Goal: Task Accomplishment & Management: Complete application form

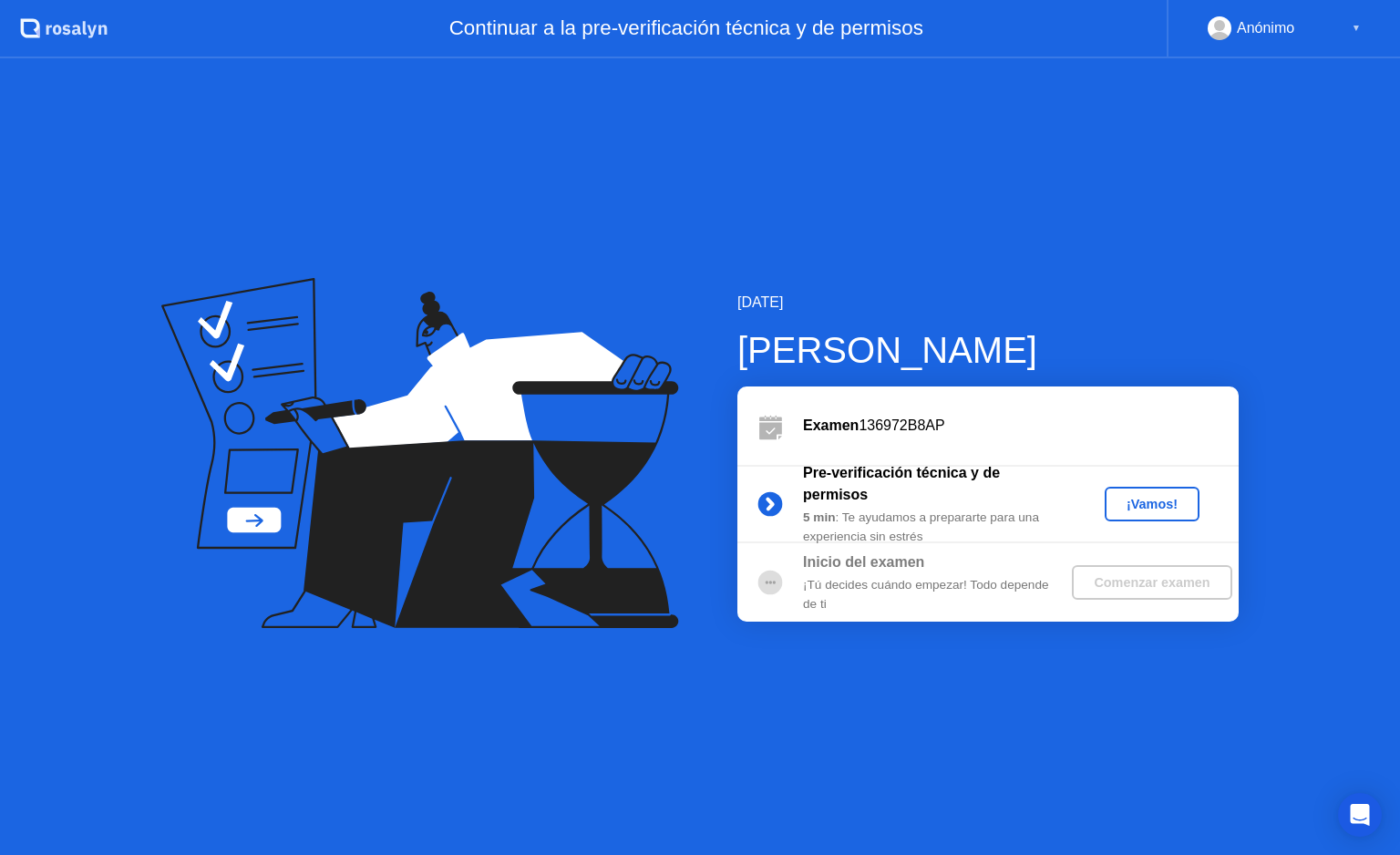
click at [1144, 500] on div "¡Vamos!" at bounding box center [1151, 504] width 80 height 15
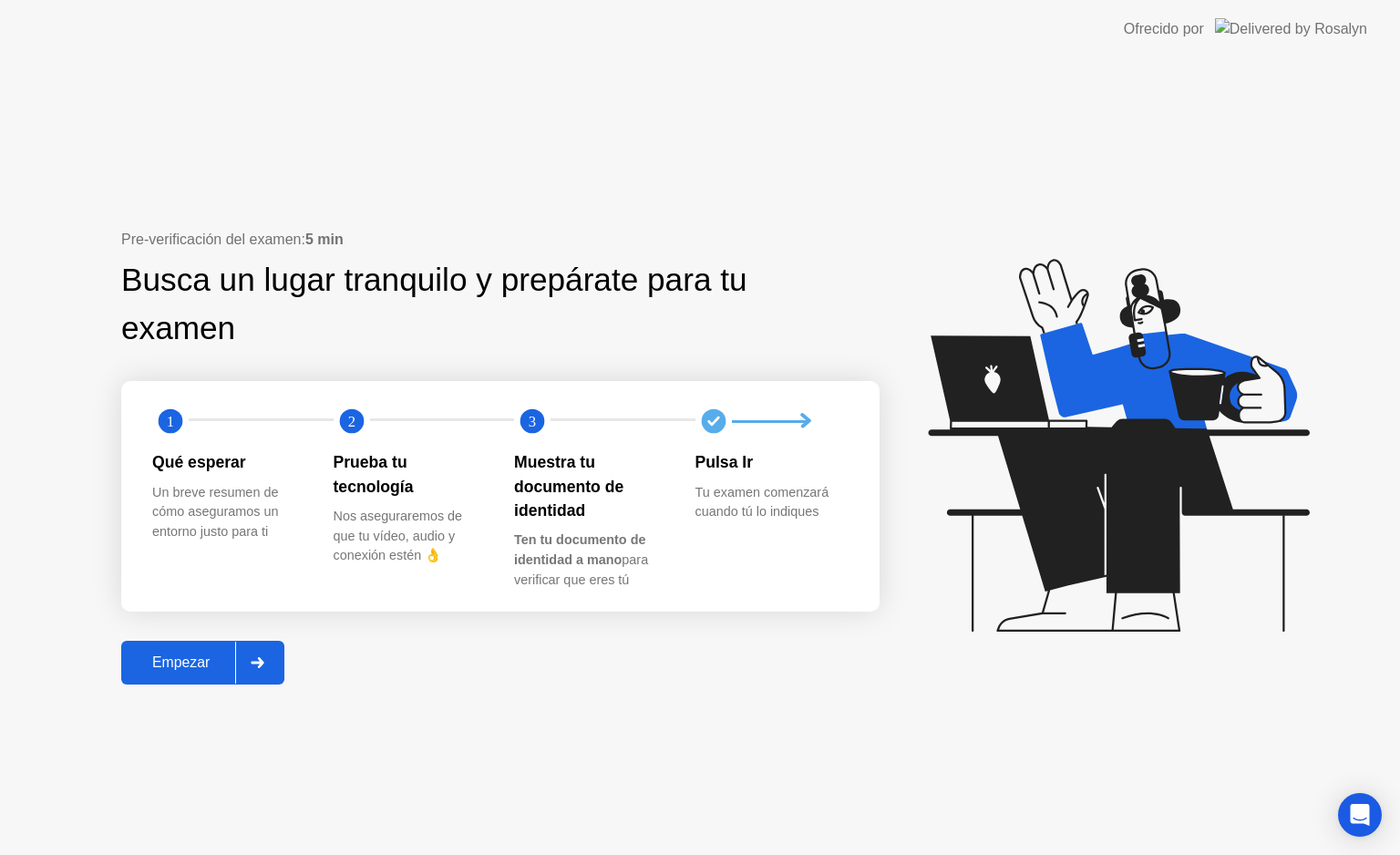
click at [181, 665] on div "Empezar" at bounding box center [180, 663] width 108 height 17
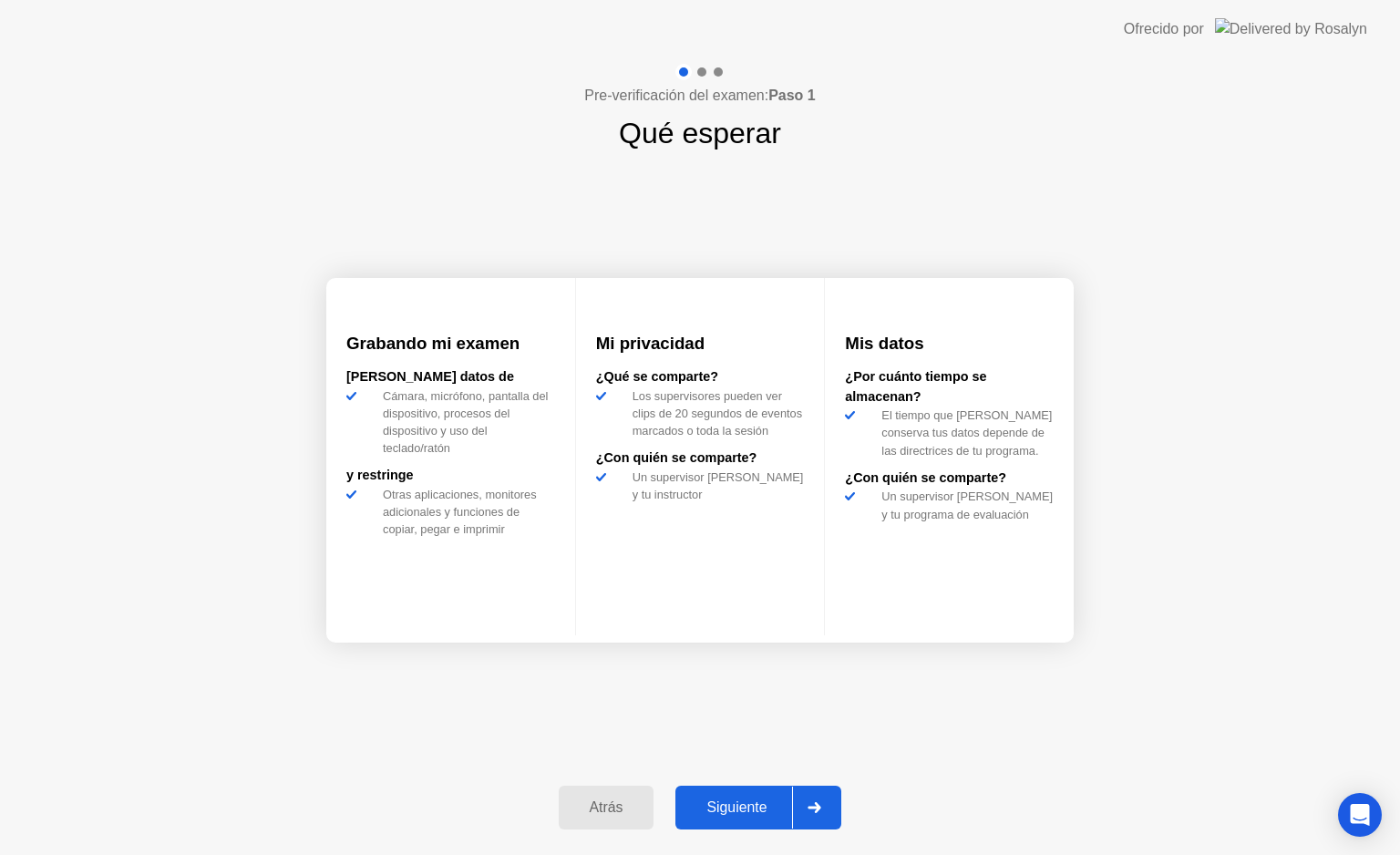
click at [721, 793] on button "Siguiente" at bounding box center [758, 807] width 166 height 44
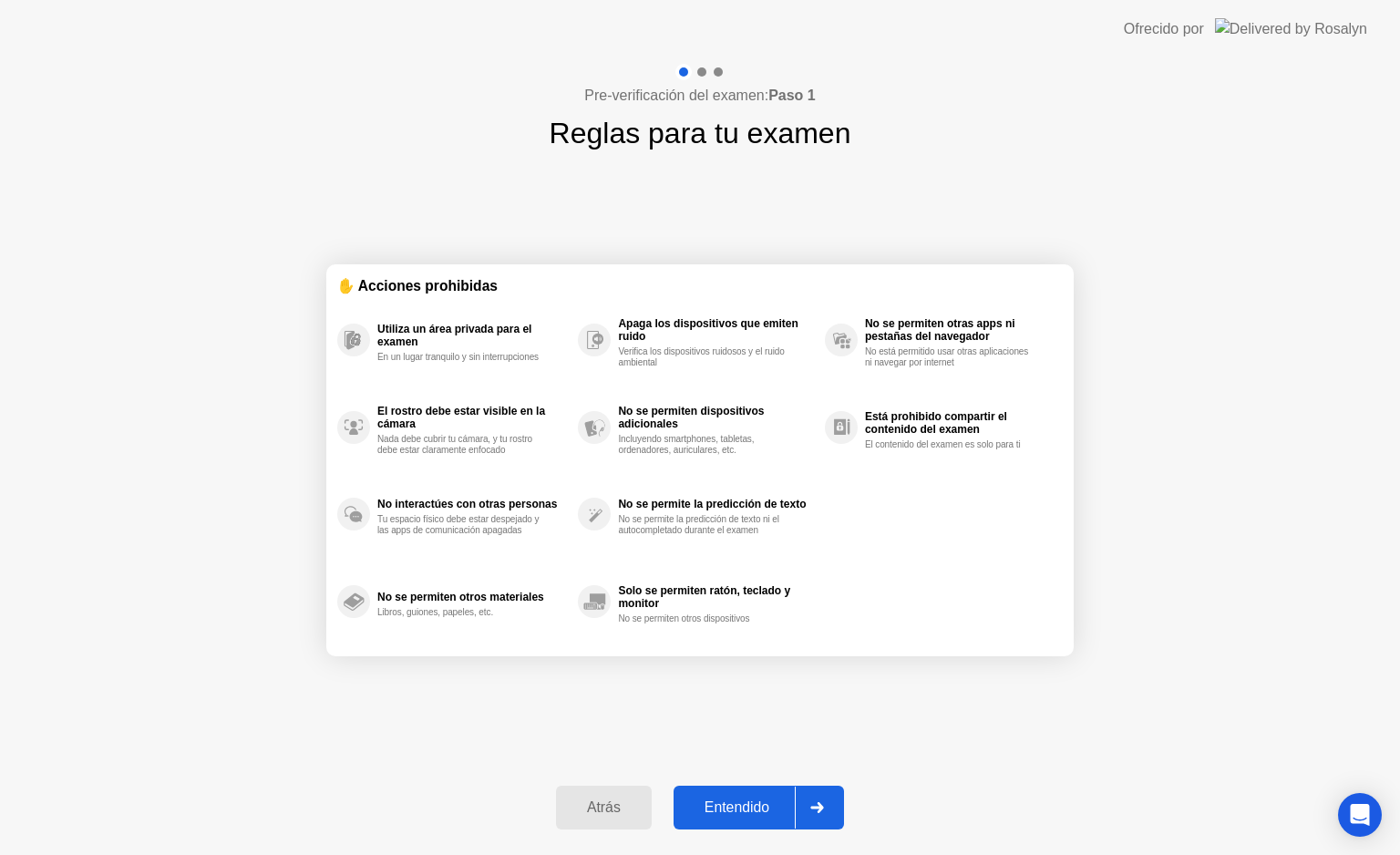
click at [744, 788] on button "Entendido" at bounding box center [758, 807] width 171 height 44
select select "Available cameras"
select select "Available speakers"
select select "Available microphones"
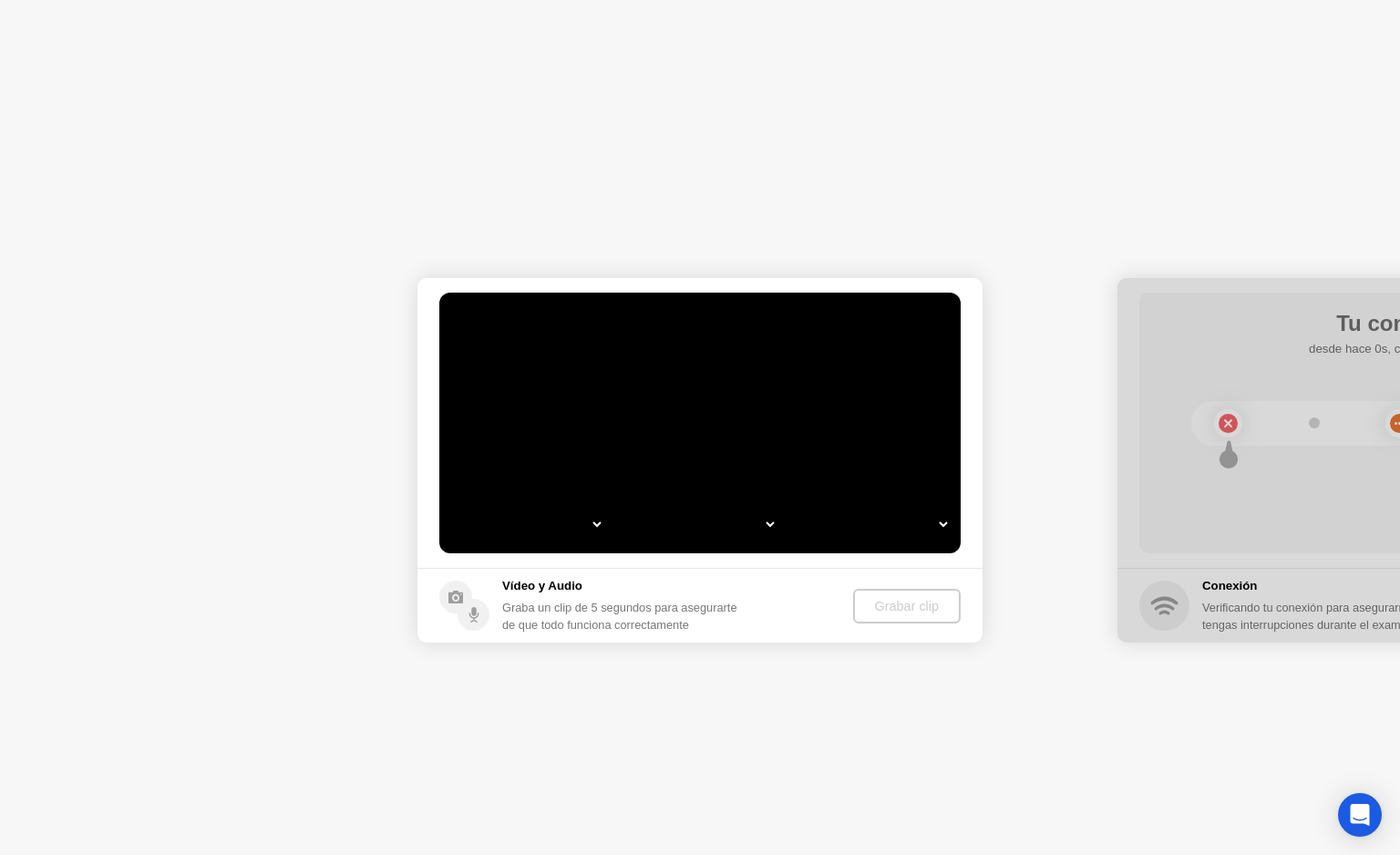
select select "**********"
select select "*******"
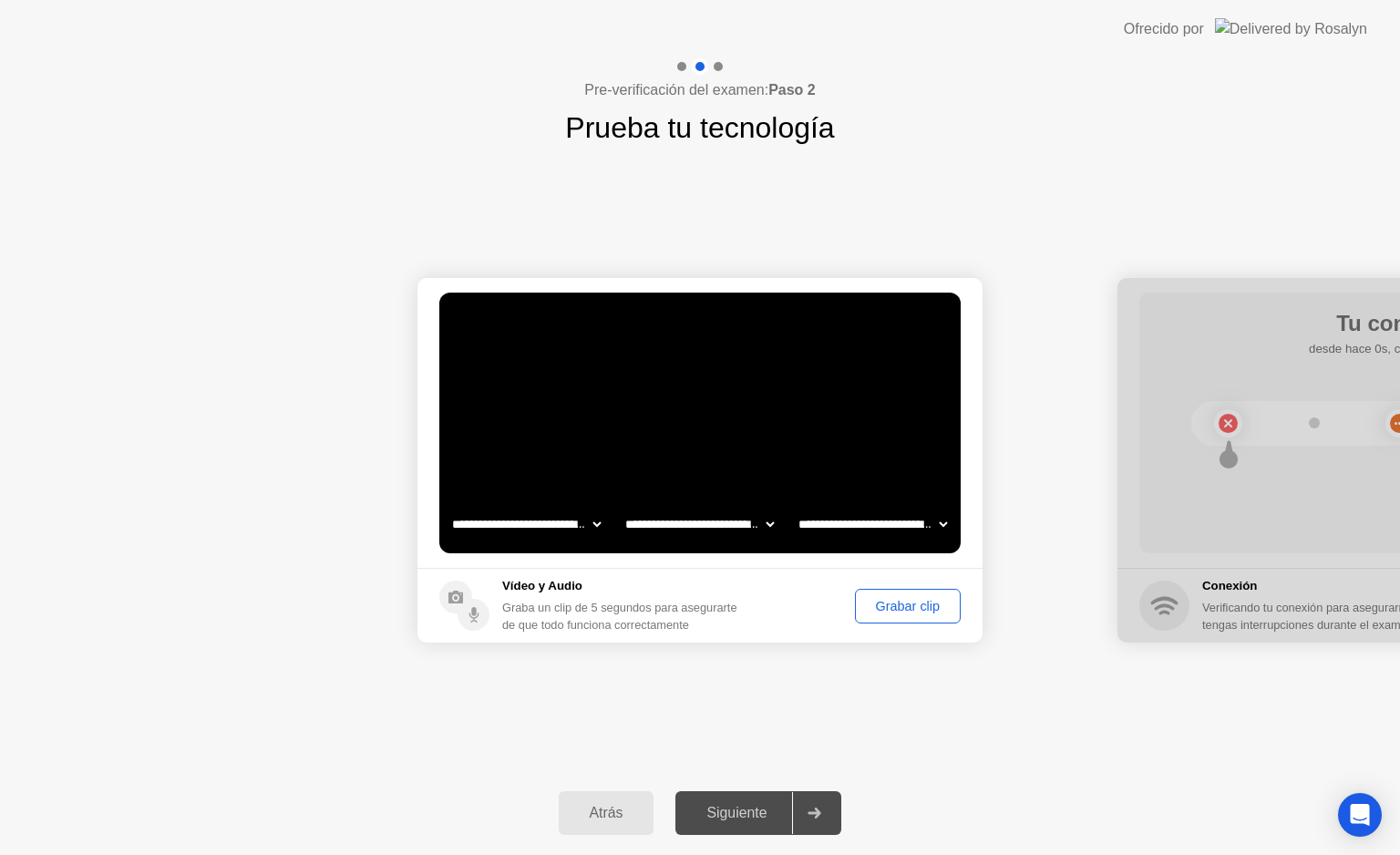
click at [905, 599] on div "Grabar clip" at bounding box center [908, 606] width 93 height 15
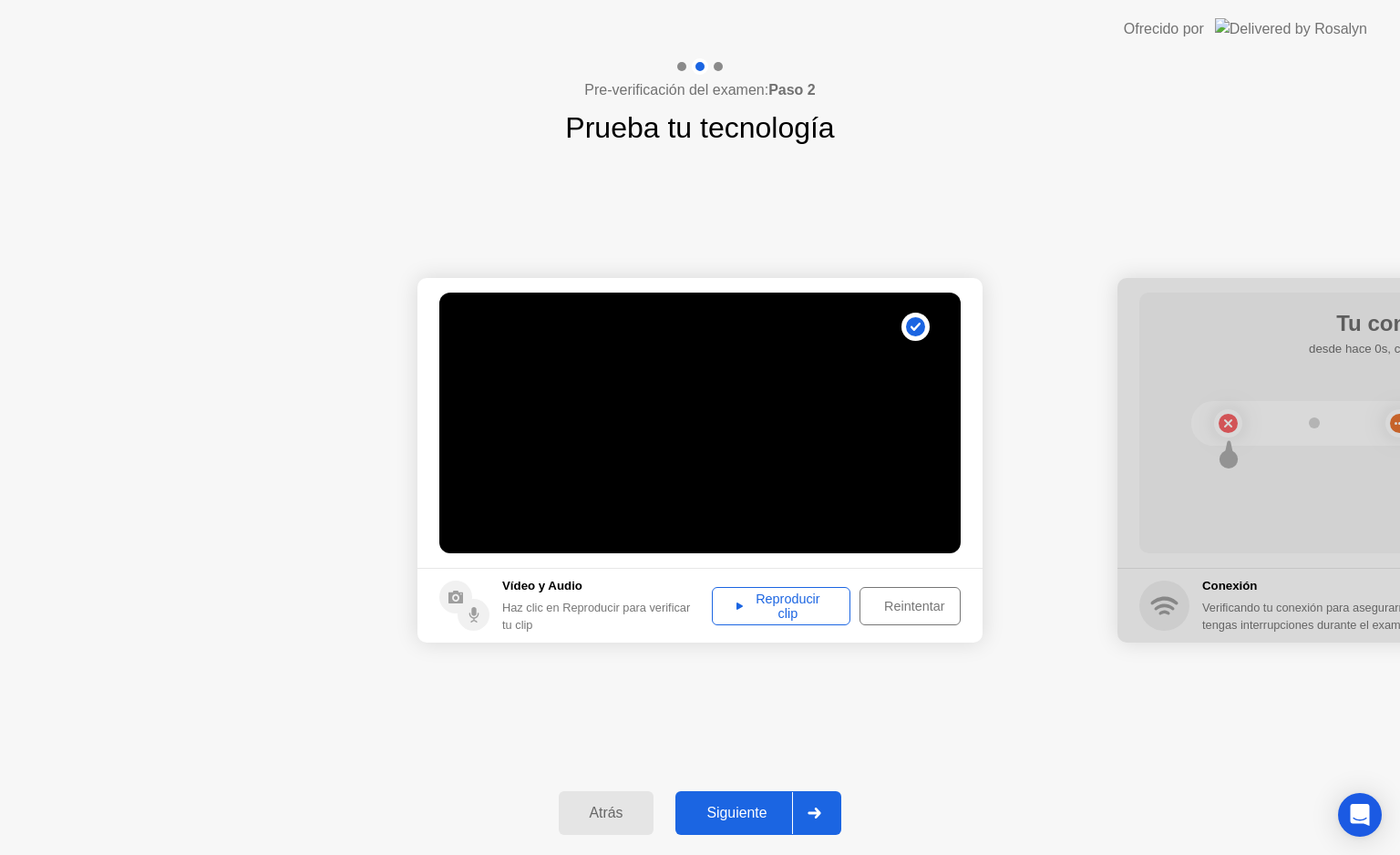
click at [805, 606] on div "Reproducir clip" at bounding box center [780, 605] width 126 height 29
click at [787, 805] on div "Siguiente" at bounding box center [737, 813] width 111 height 17
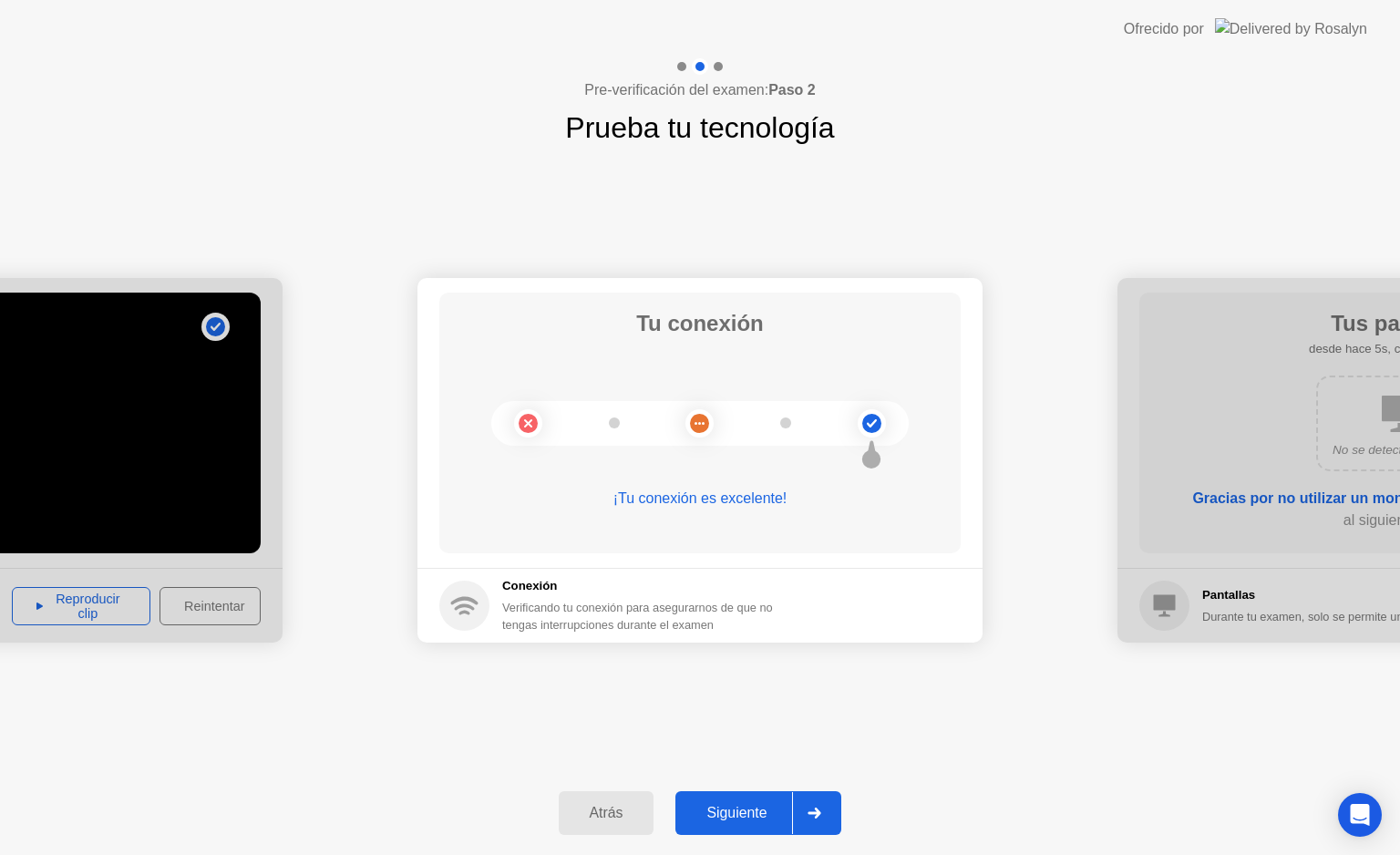
click at [771, 799] on button "Siguiente" at bounding box center [758, 813] width 166 height 44
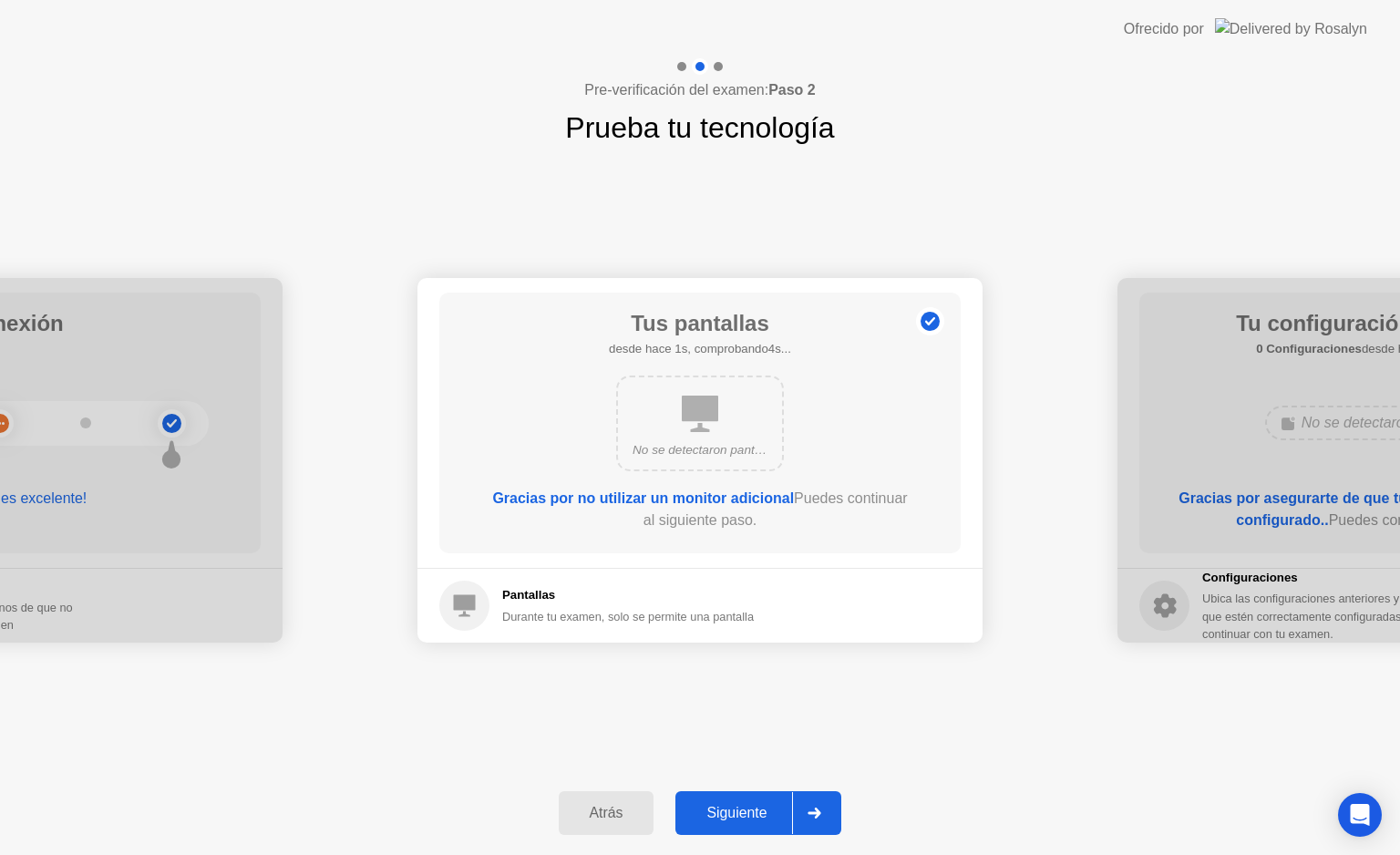
click at [769, 799] on button "Siguiente" at bounding box center [758, 813] width 166 height 44
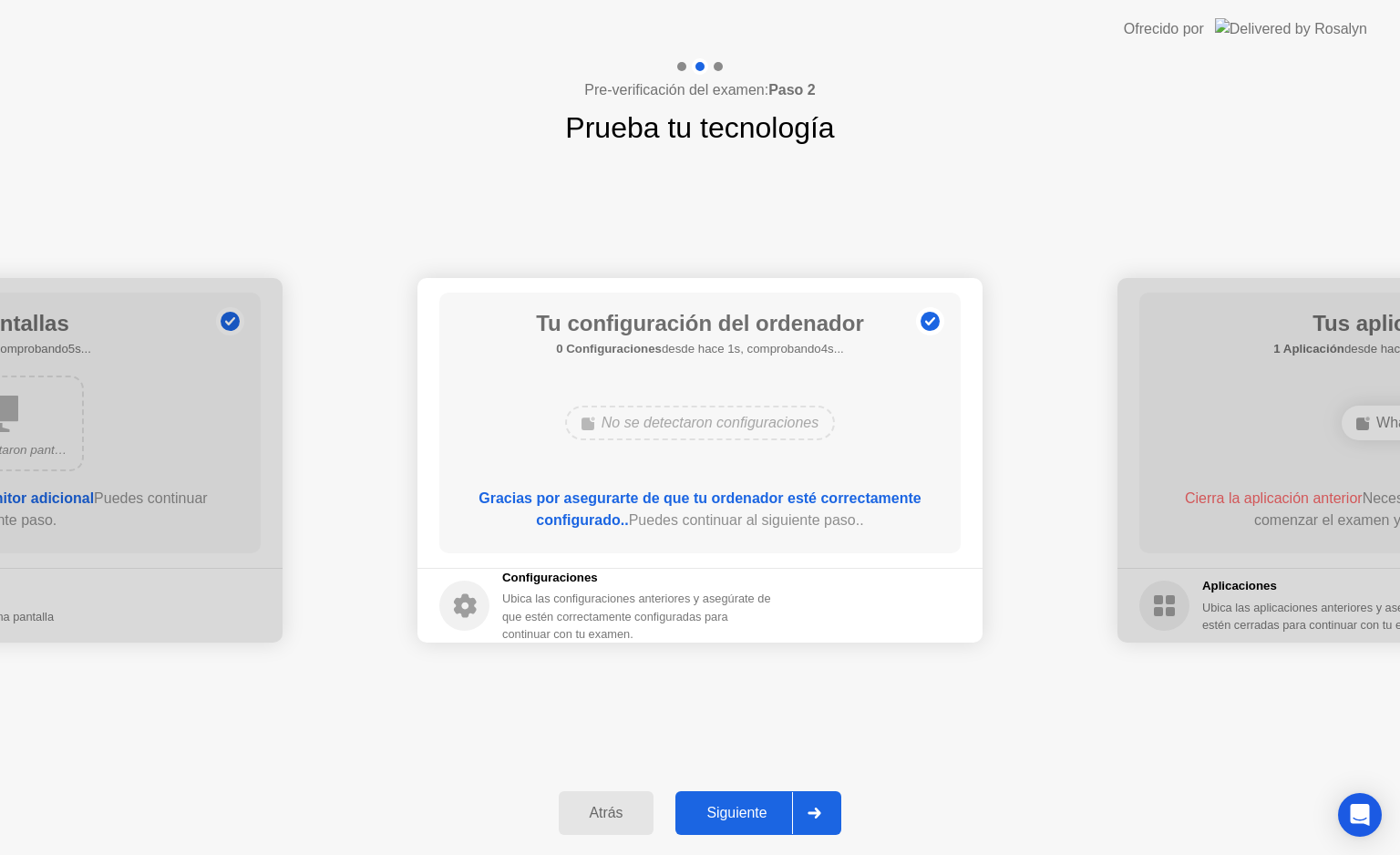
click at [769, 799] on button "Siguiente" at bounding box center [758, 813] width 166 height 44
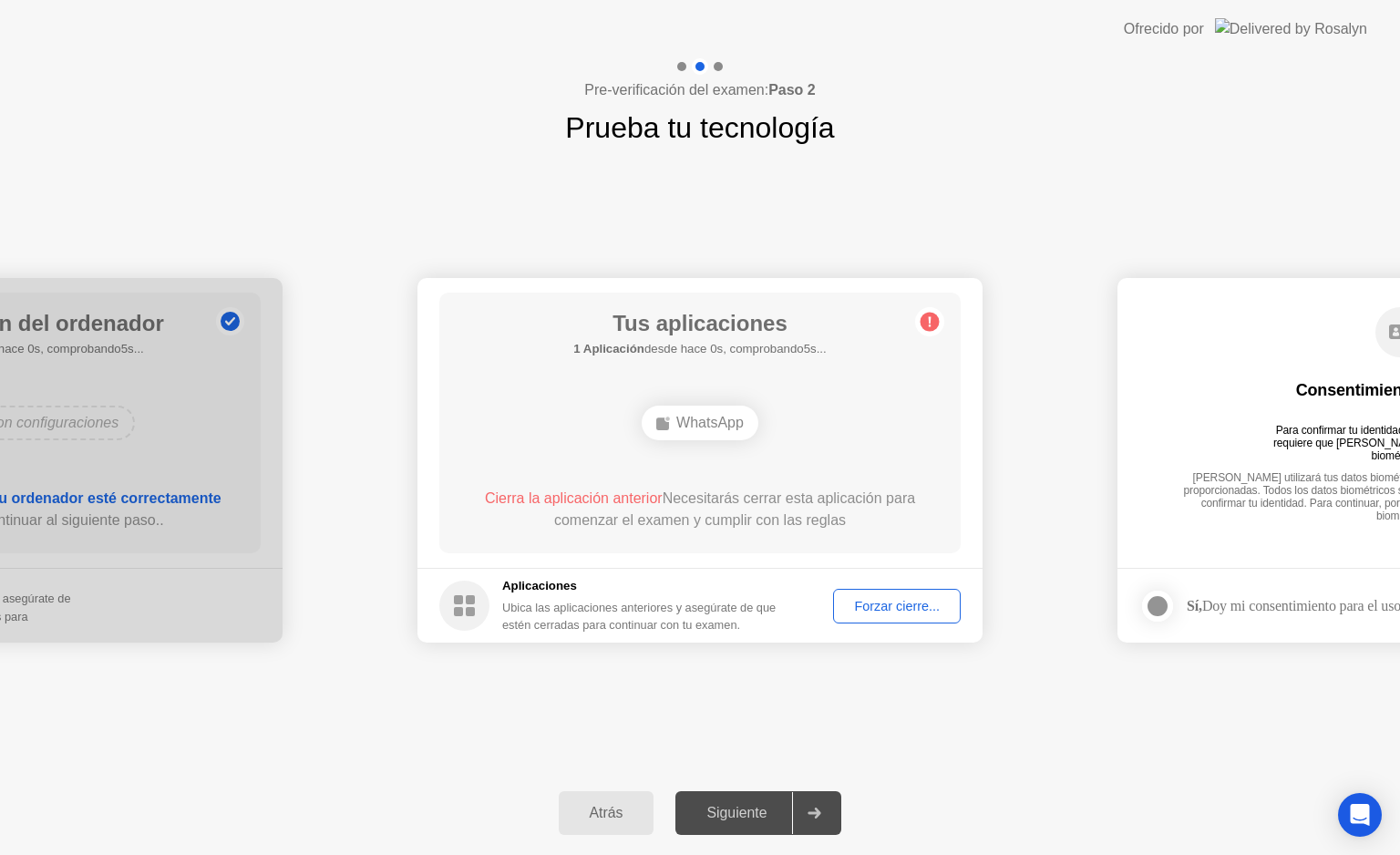
click at [843, 612] on div "Forzar cierre..." at bounding box center [896, 606] width 115 height 15
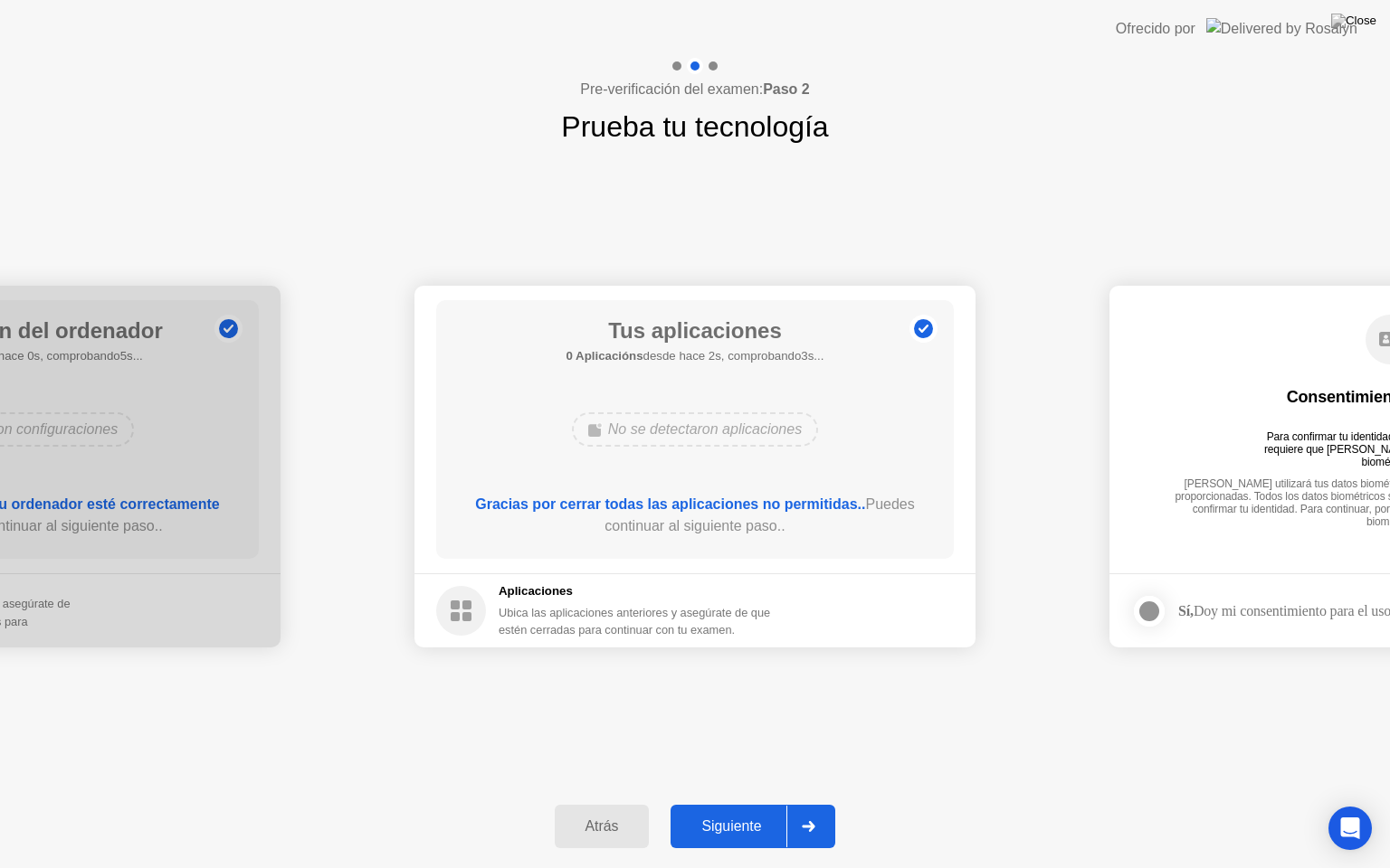
click at [767, 810] on button "Siguiente" at bounding box center [752, 827] width 164 height 43
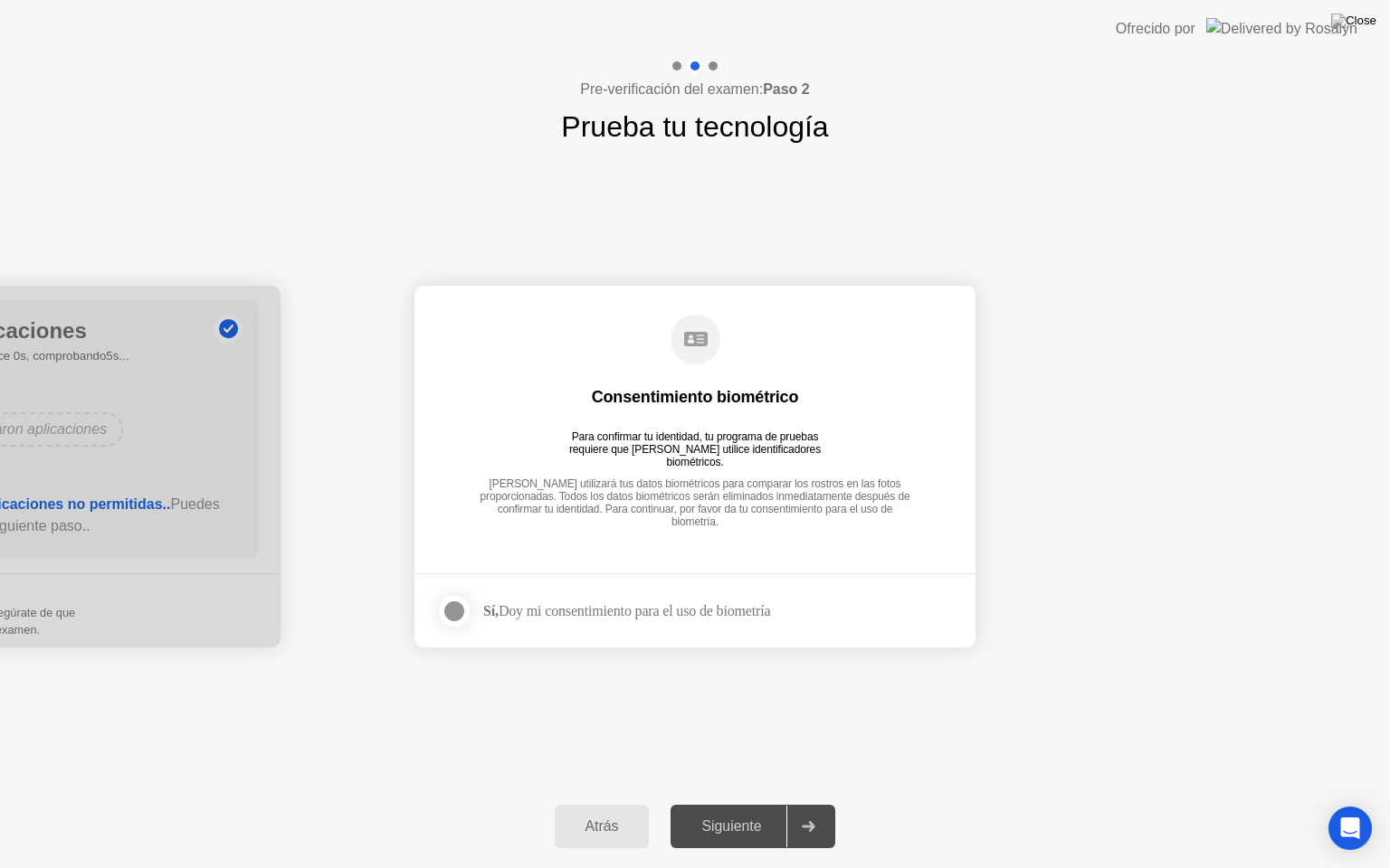
click at [458, 602] on div at bounding box center [454, 611] width 22 height 22
click at [731, 812] on button "Siguiente" at bounding box center [752, 827] width 164 height 43
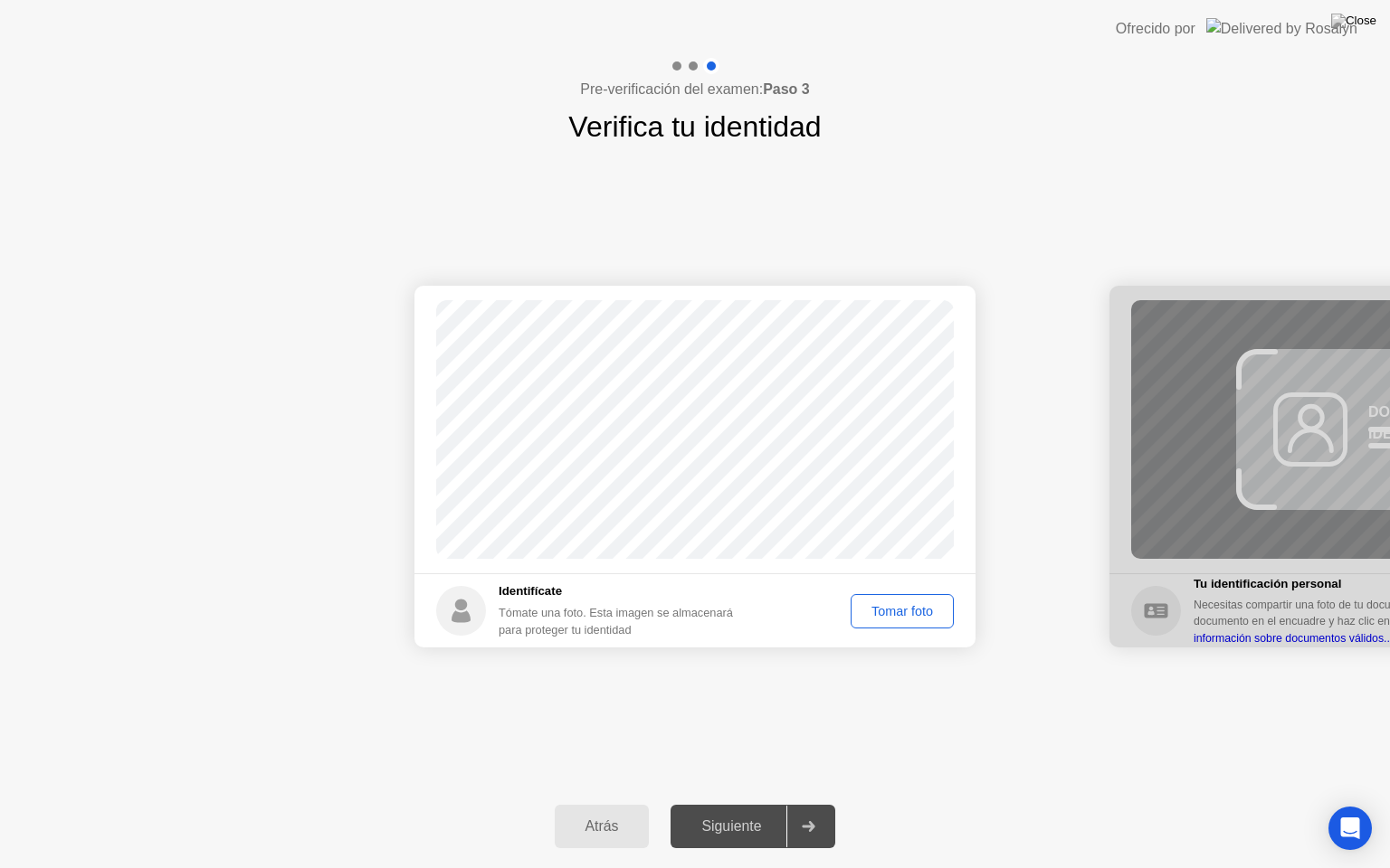
click at [887, 607] on div "Tomar foto" at bounding box center [902, 611] width 91 height 15
click at [802, 830] on div at bounding box center [808, 827] width 43 height 41
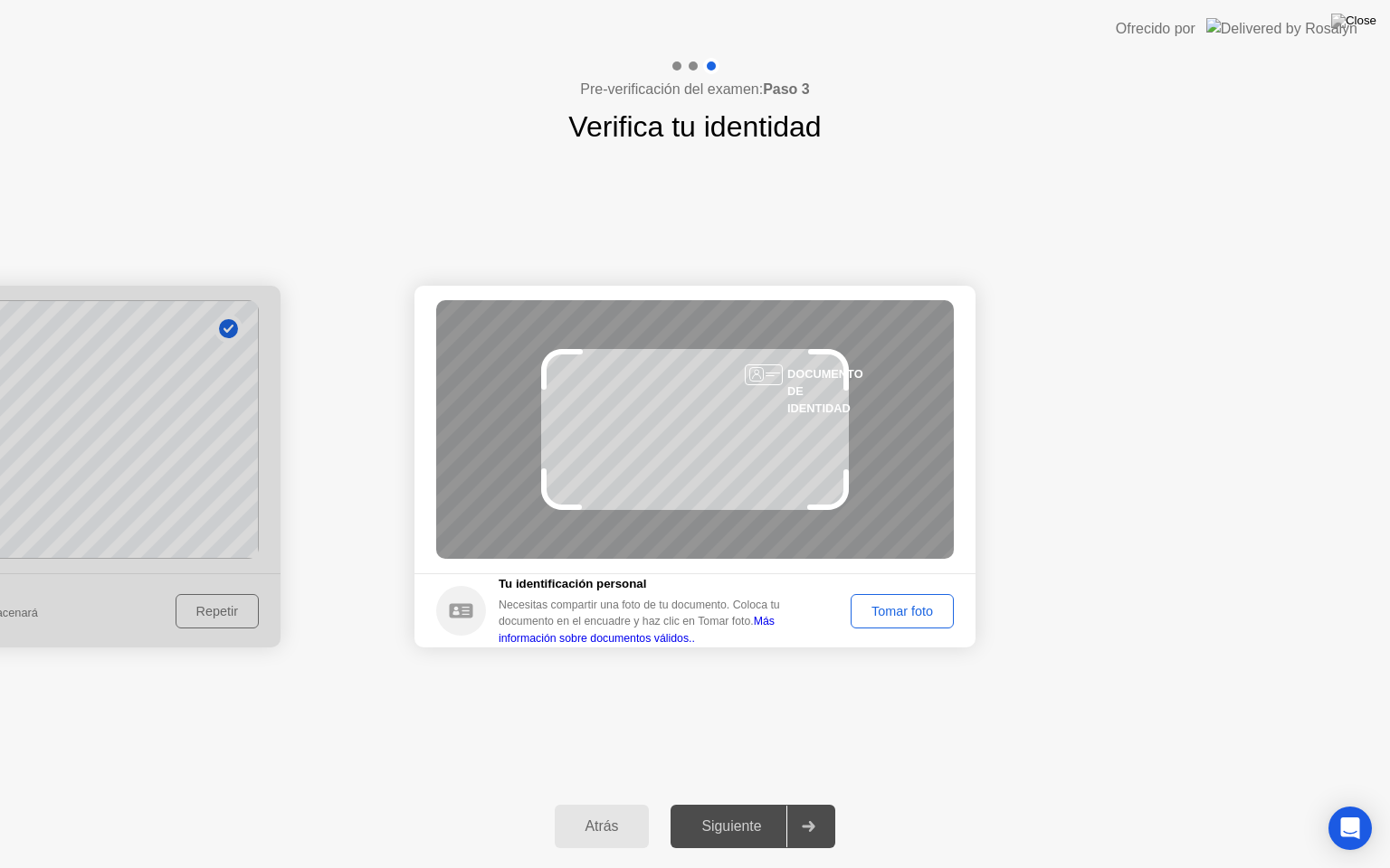
click at [900, 611] on div "Tomar foto" at bounding box center [902, 611] width 91 height 15
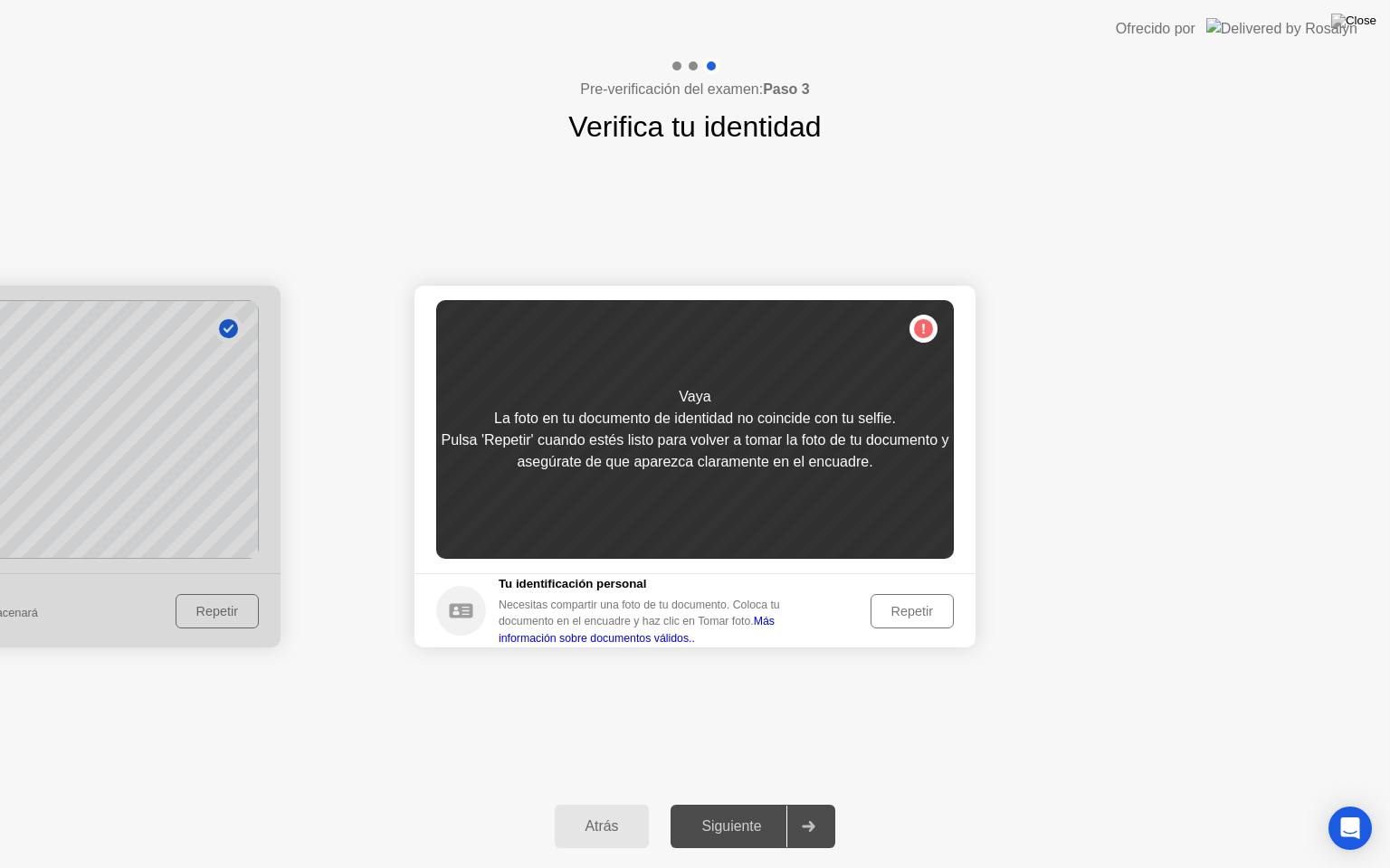
click at [900, 611] on div "Repetir" at bounding box center [913, 611] width 71 height 15
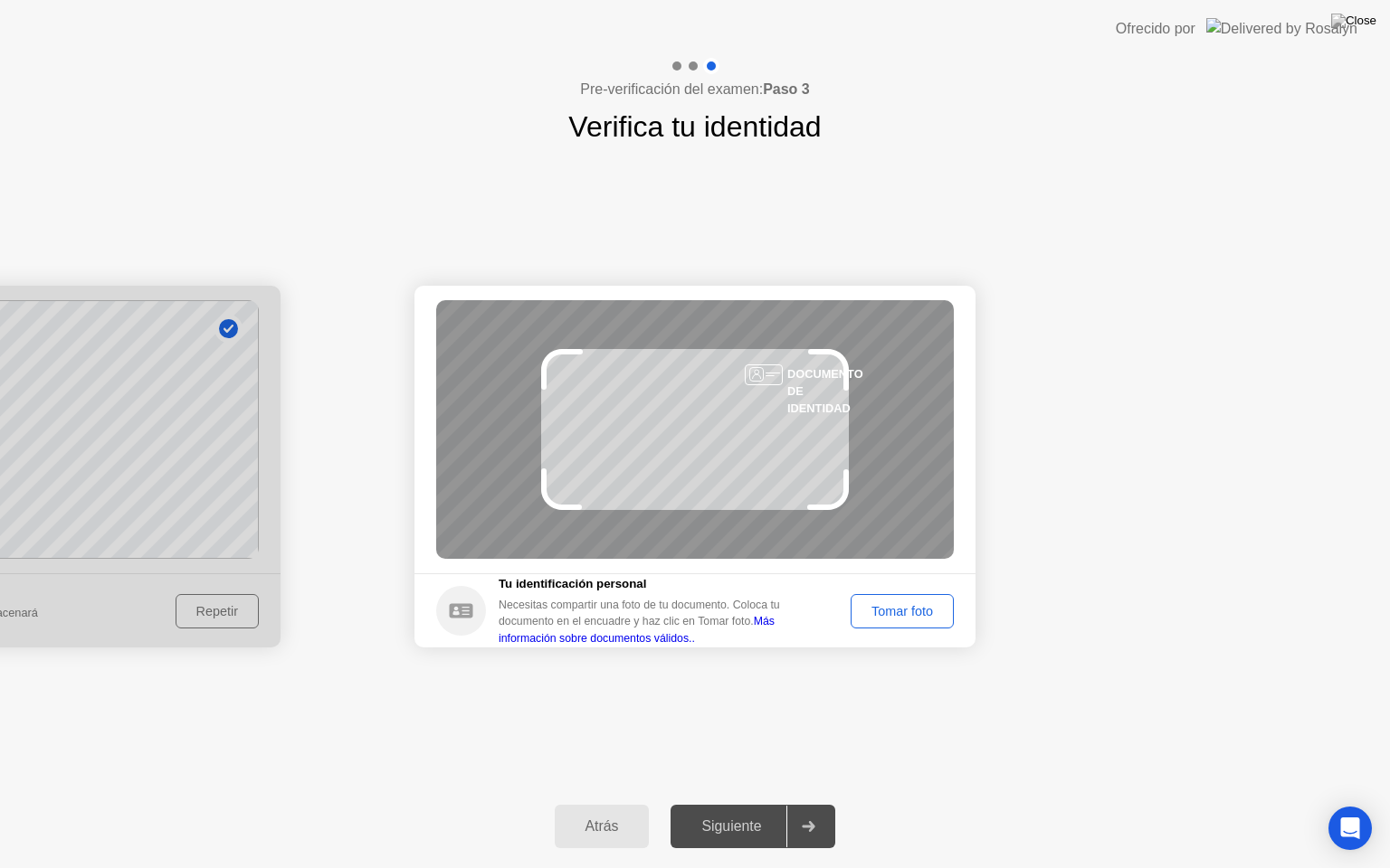
click at [900, 611] on div "Tomar foto" at bounding box center [902, 611] width 91 height 15
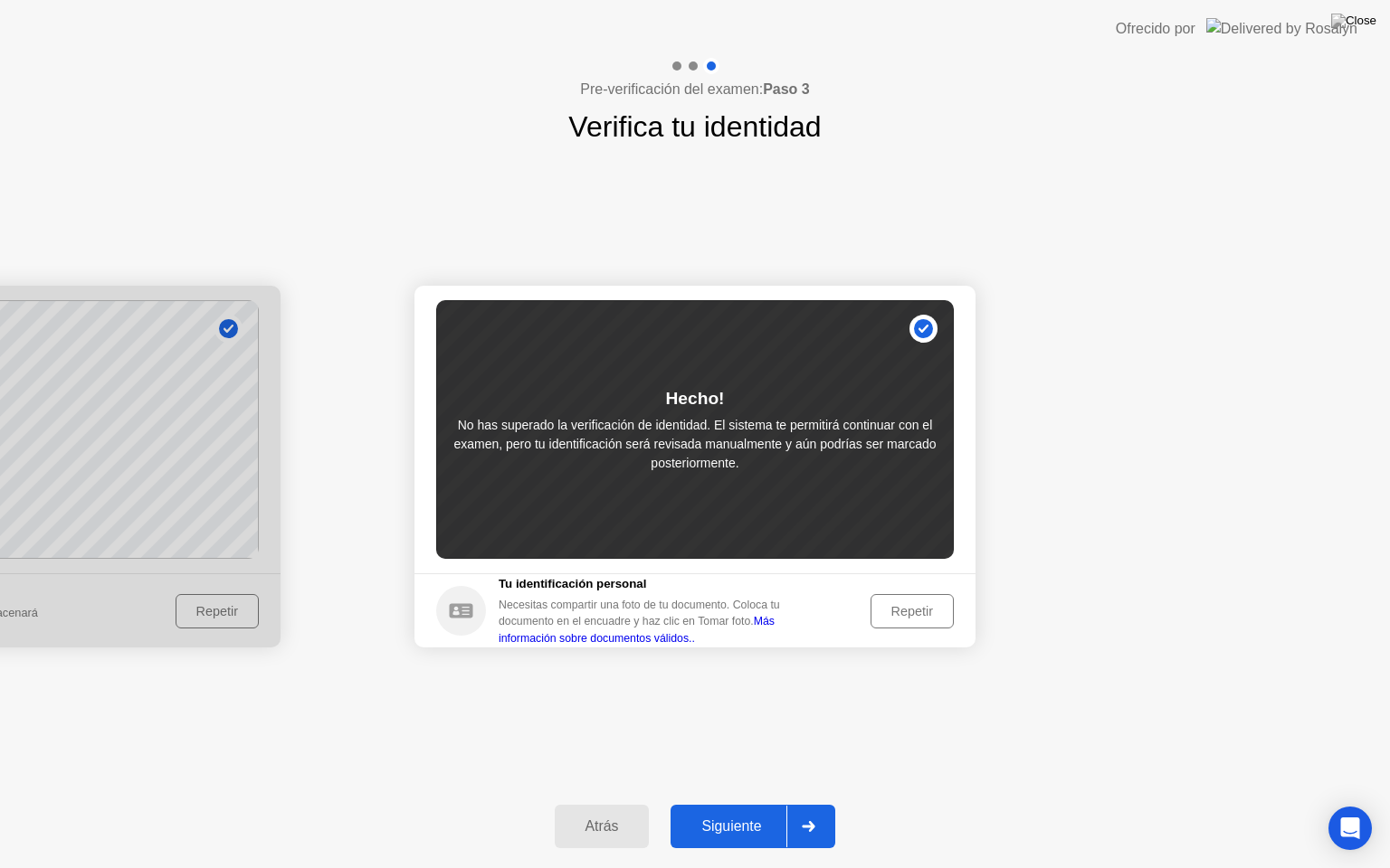
click at [785, 807] on button "Siguiente" at bounding box center [752, 827] width 164 height 43
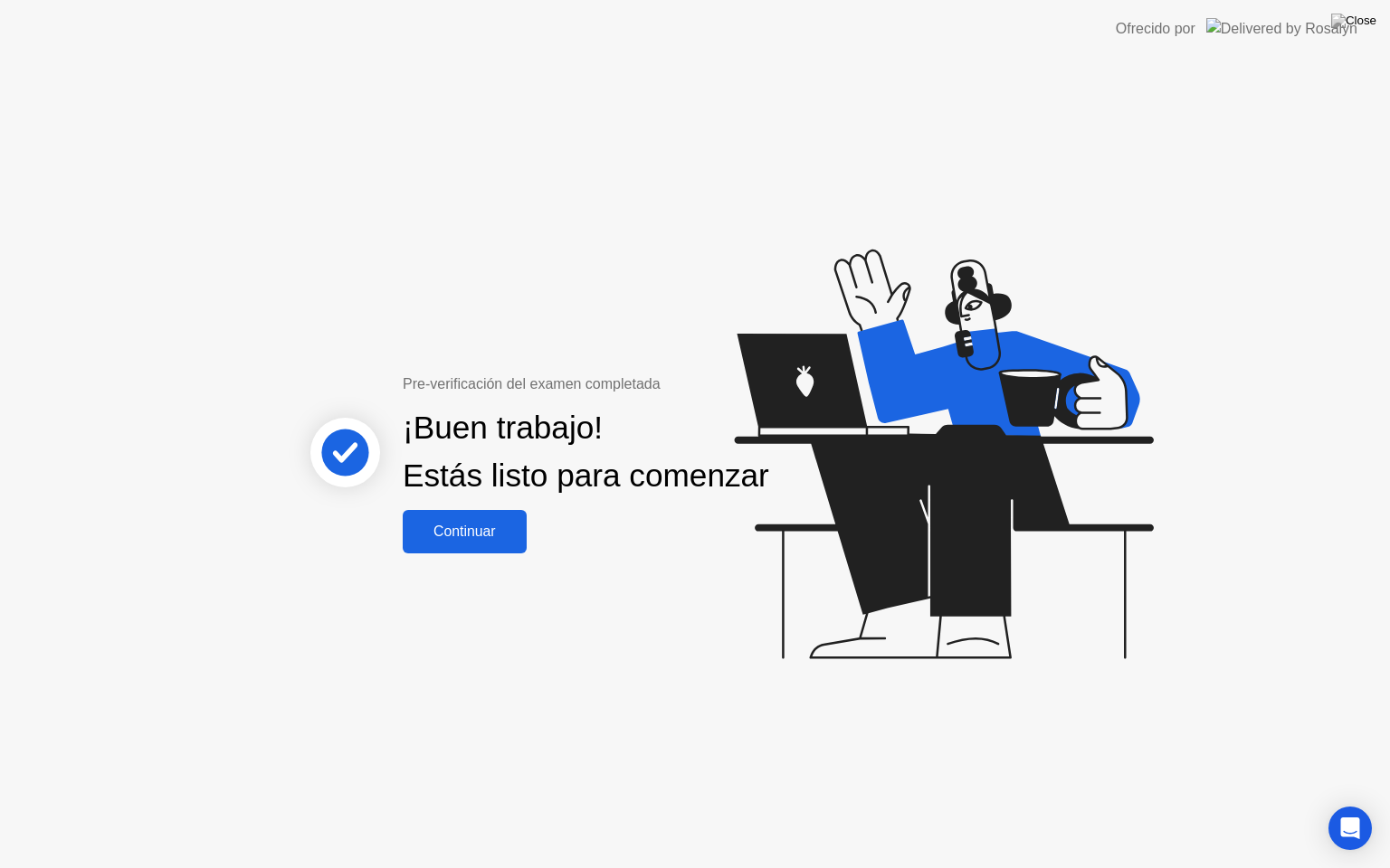
click at [503, 537] on div "Continuar" at bounding box center [465, 531] width 113 height 17
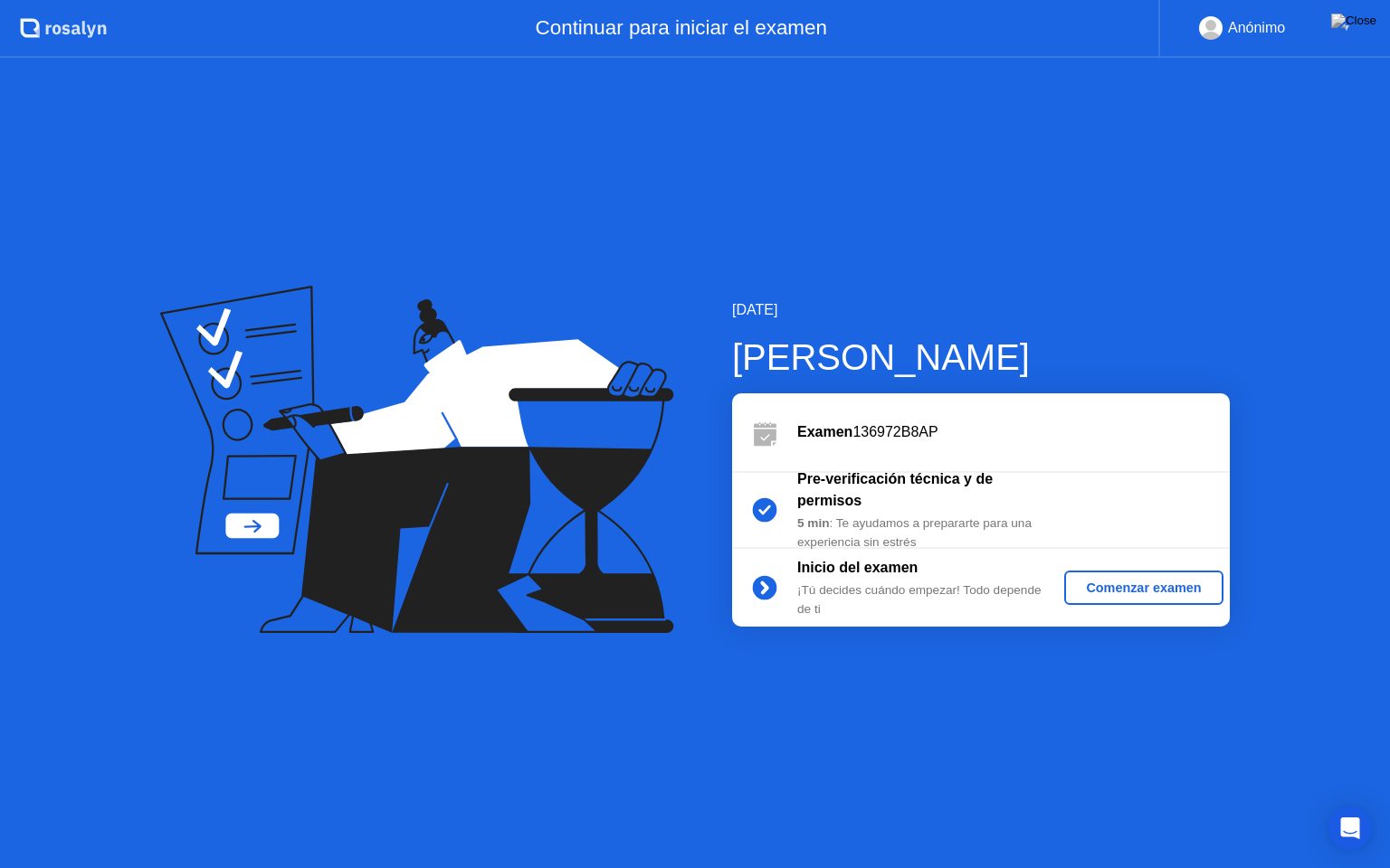
click at [1094, 589] on div "Comenzar examen" at bounding box center [1143, 588] width 144 height 15
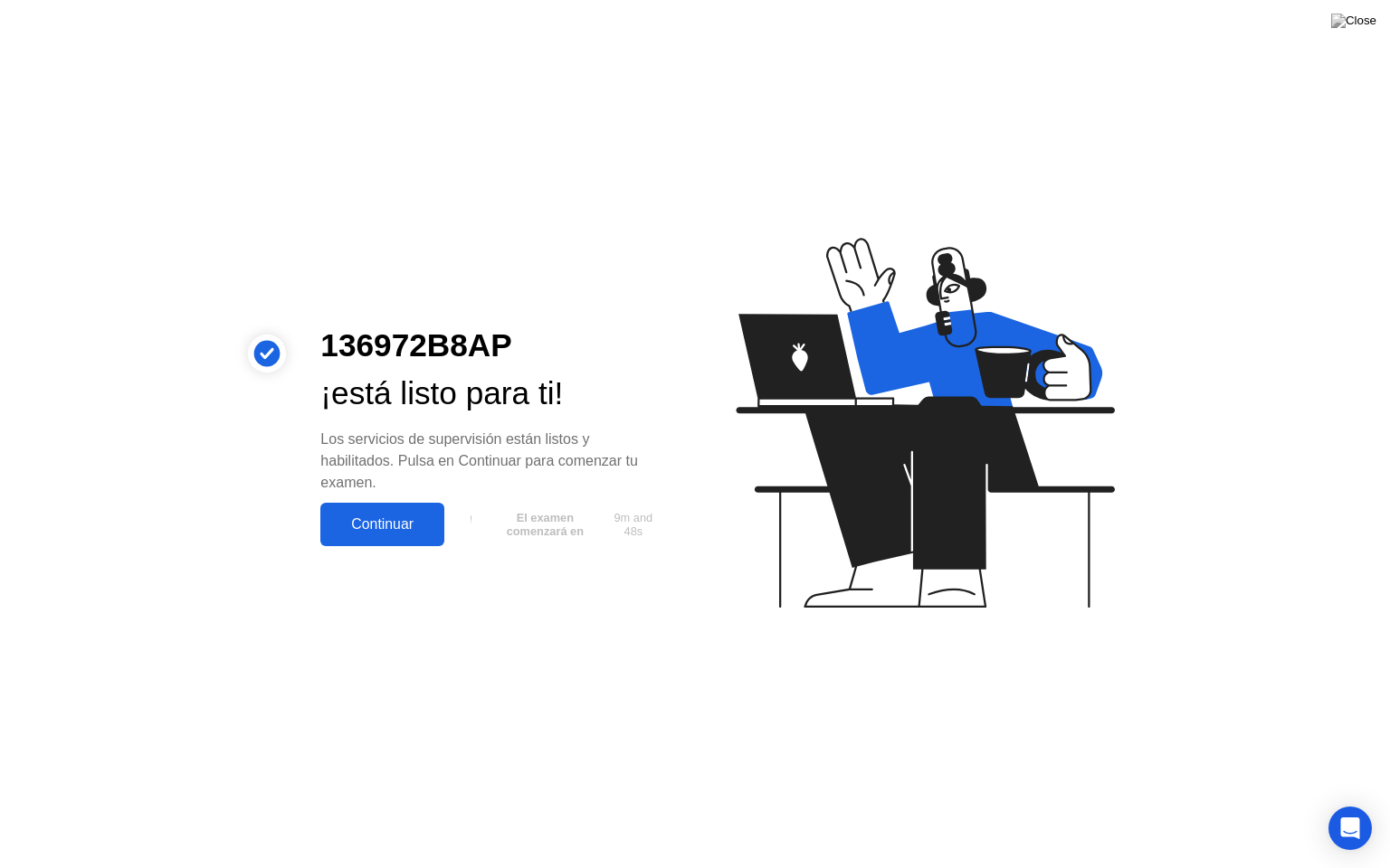
click at [380, 530] on div "Continuar" at bounding box center [382, 525] width 113 height 17
